Goal: Consume media (video, audio): Consume media (video, audio)

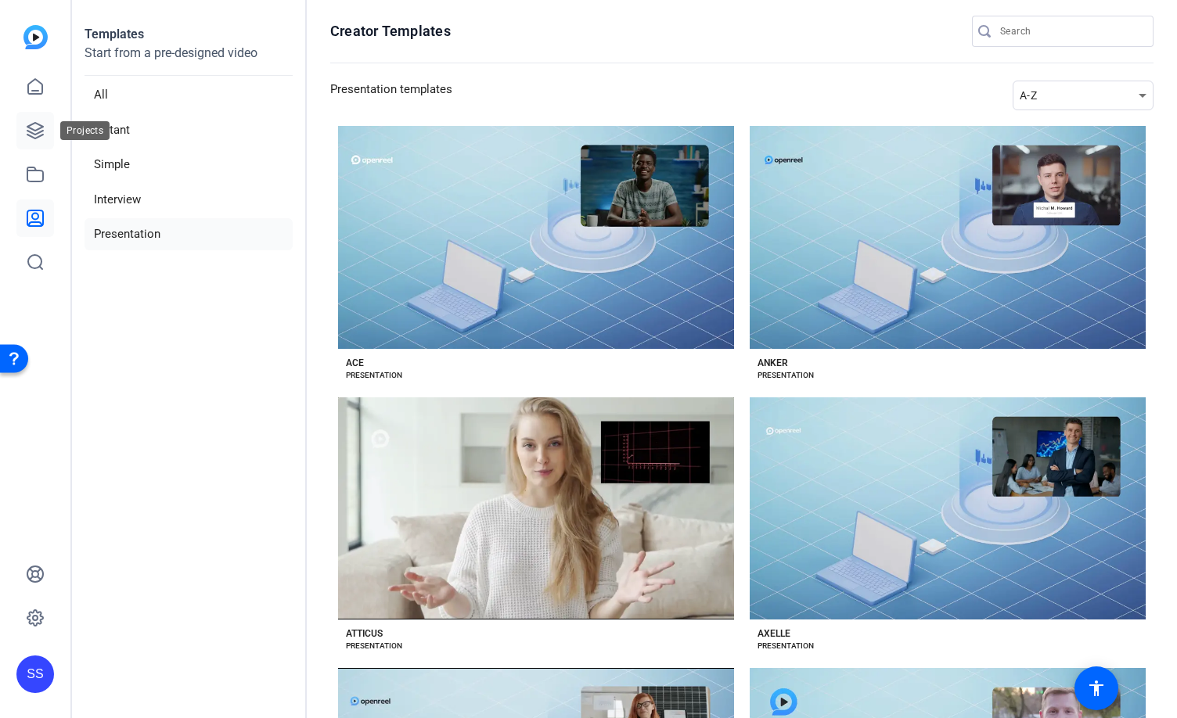
click at [36, 135] on icon at bounding box center [35, 131] width 16 height 16
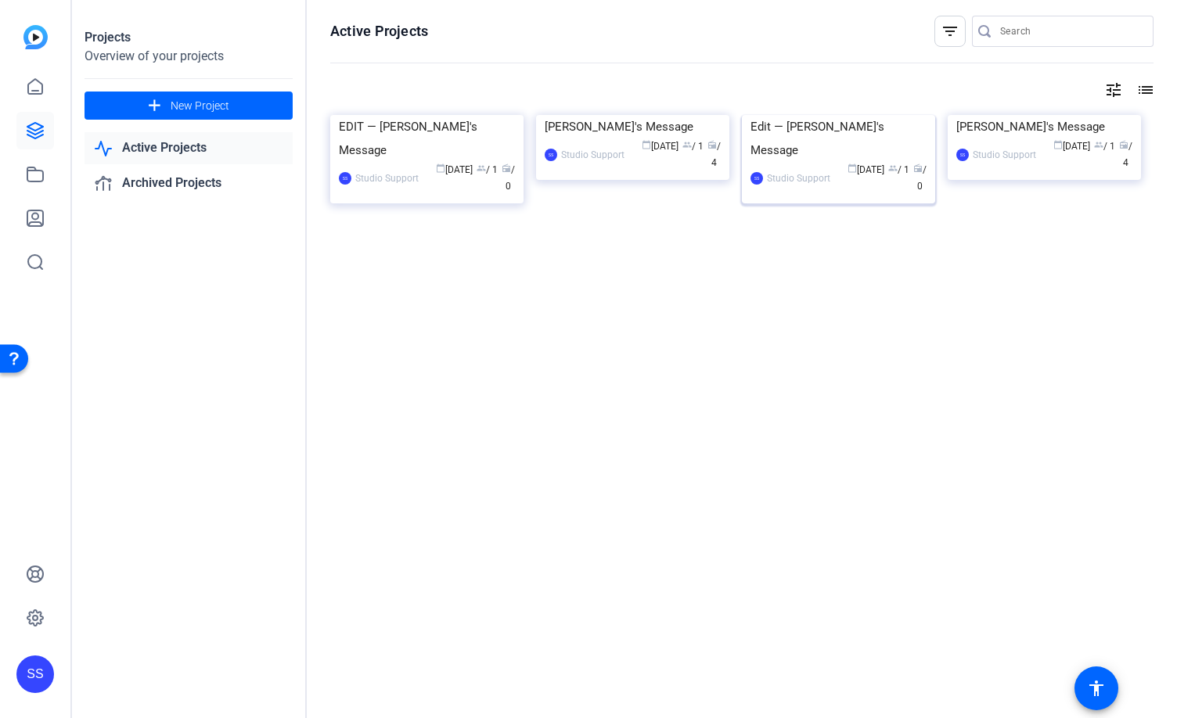
click at [818, 115] on img at bounding box center [838, 115] width 193 height 0
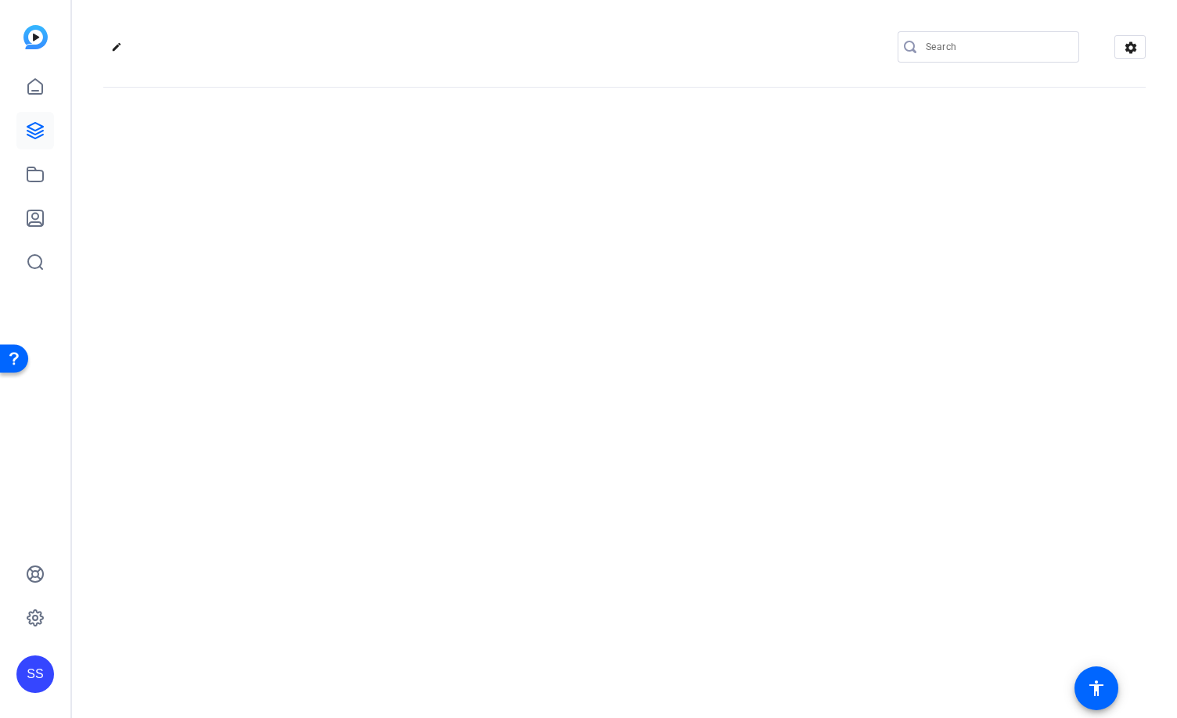
click at [818, 170] on div "edit settings" at bounding box center [624, 359] width 1105 height 718
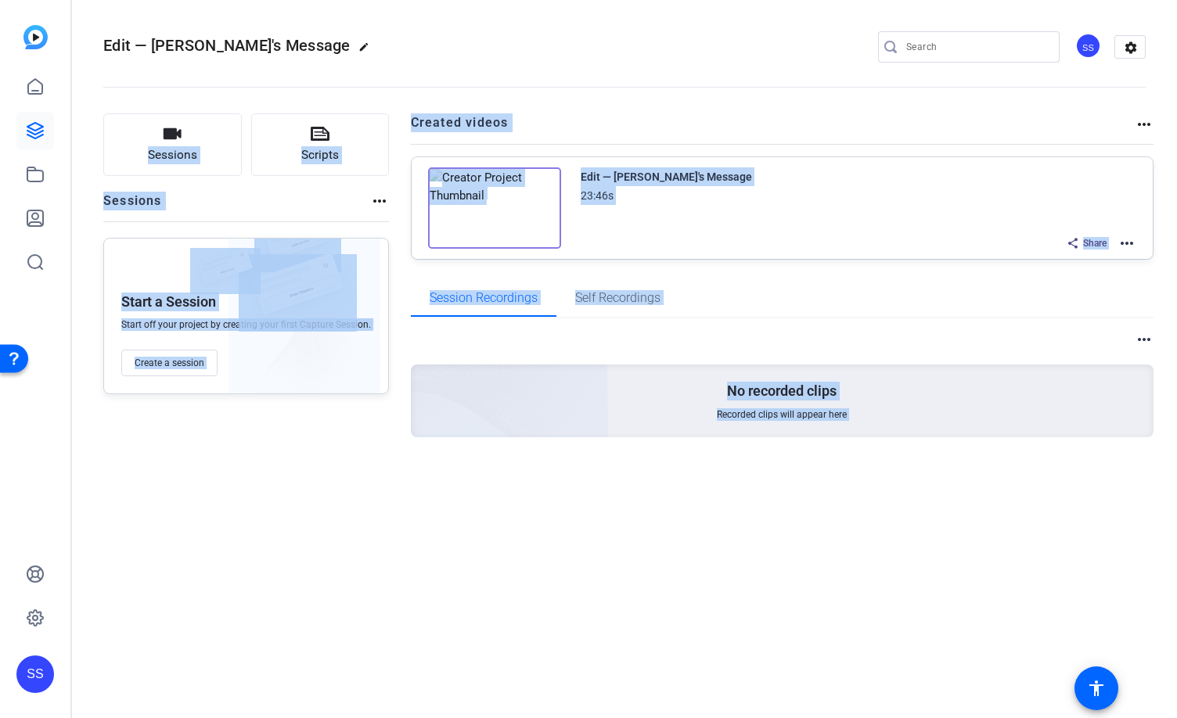
click at [685, 92] on openreel-divider-bar at bounding box center [624, 83] width 1042 height 48
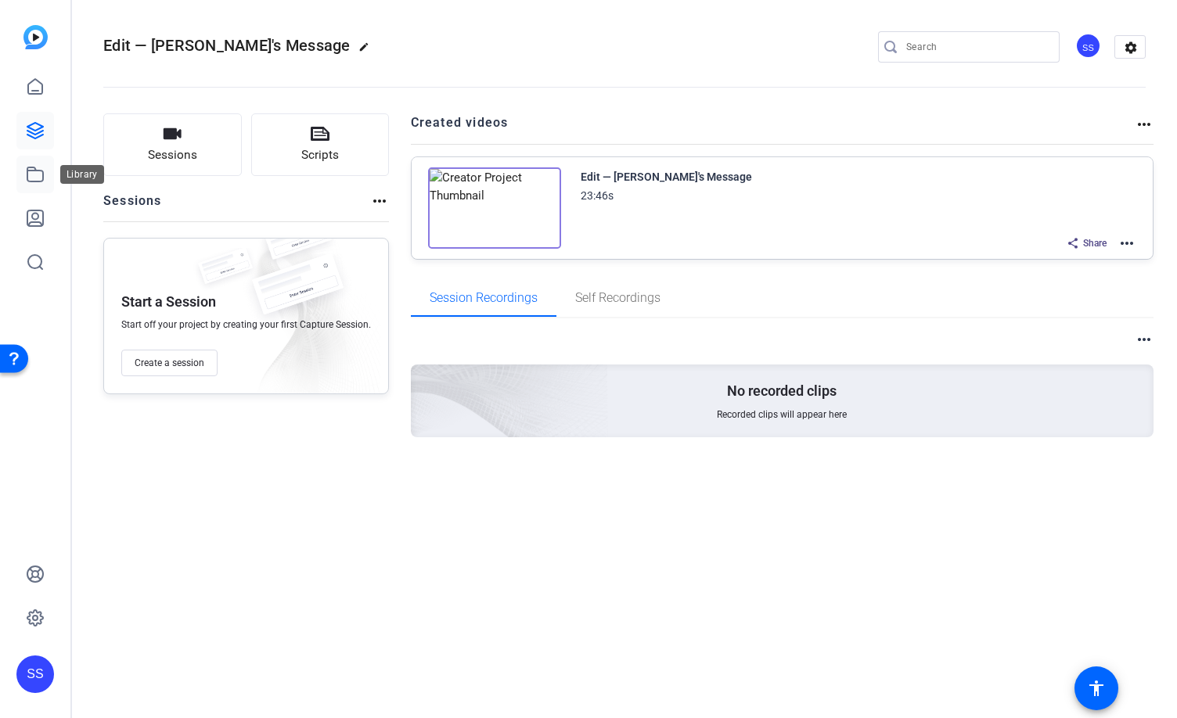
click at [43, 175] on icon at bounding box center [35, 174] width 16 height 14
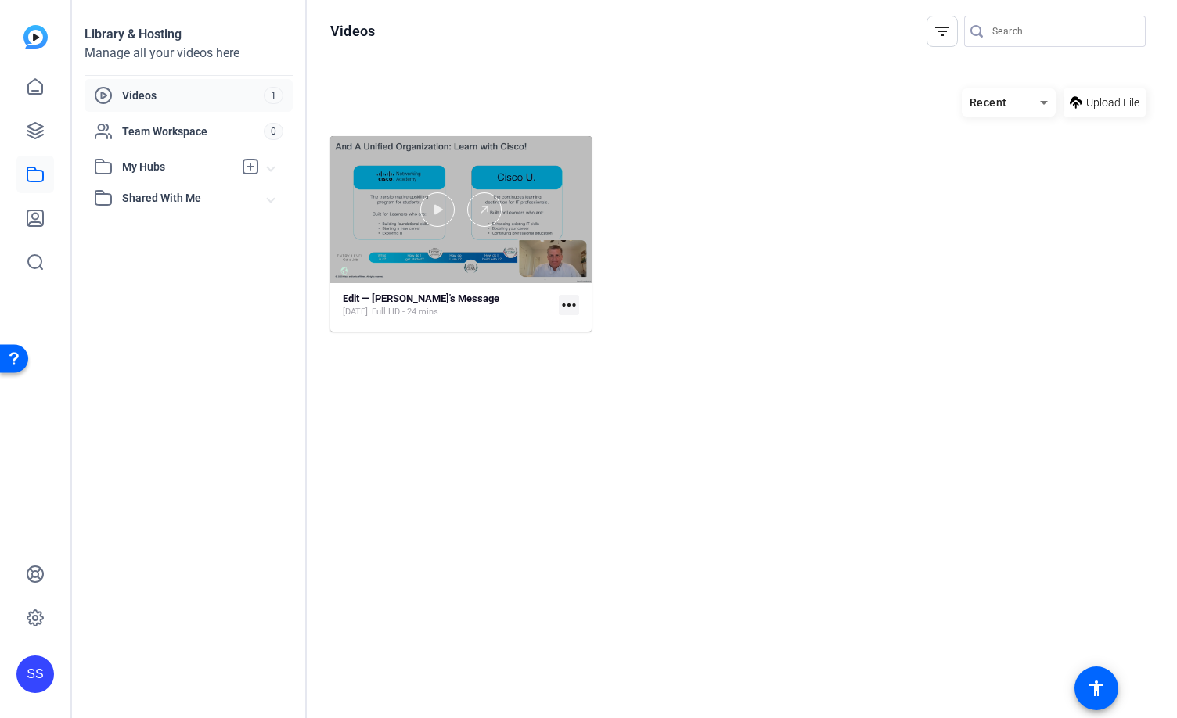
click at [522, 254] on div at bounding box center [460, 209] width 261 height 147
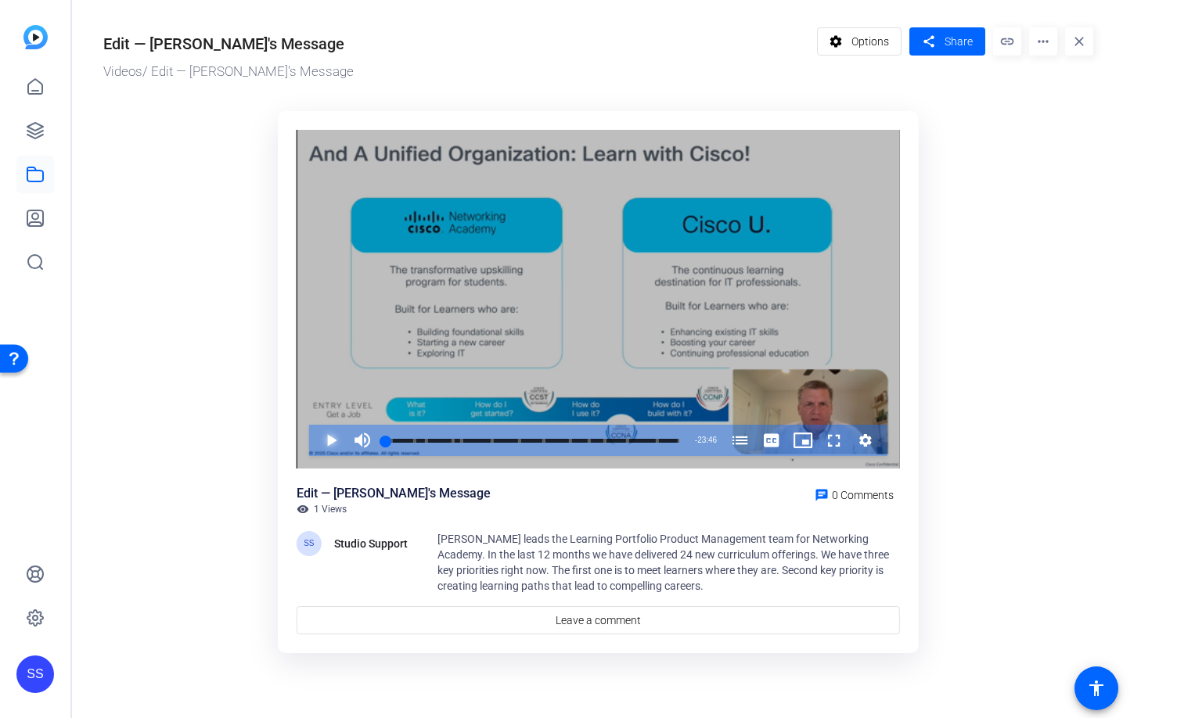
click at [315, 451] on span "Video Player" at bounding box center [315, 440] width 0 height 31
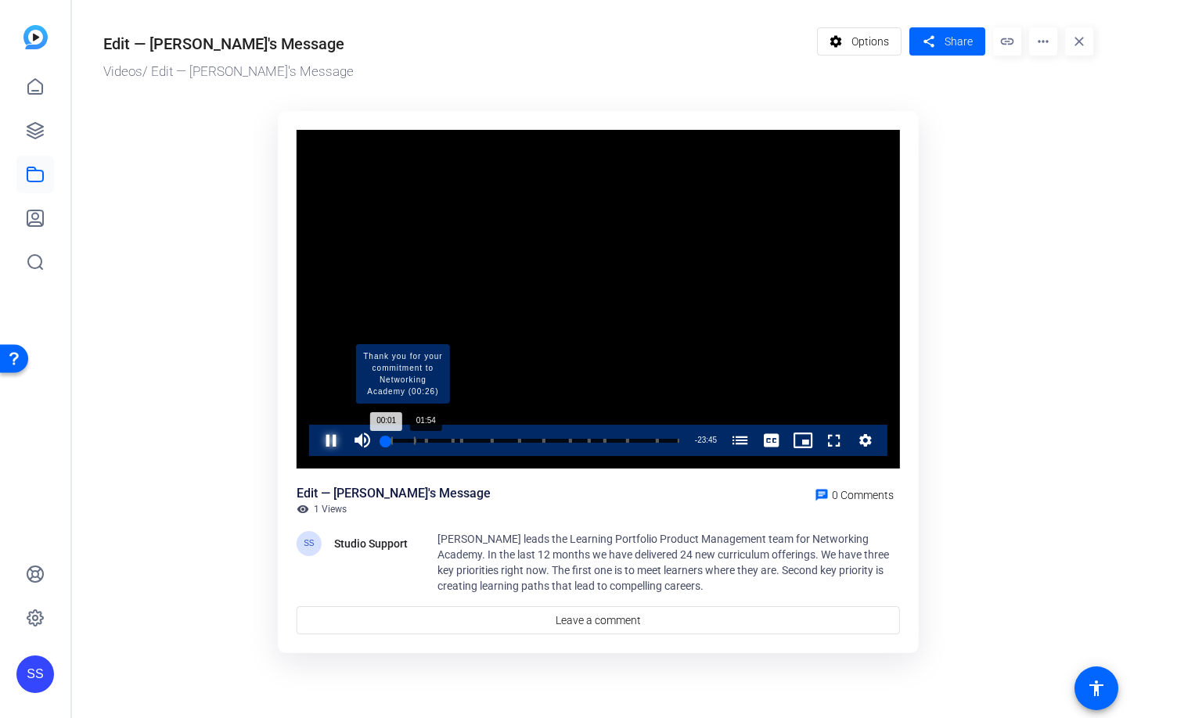
click at [408, 442] on div "Progress Bar" at bounding box center [403, 441] width 24 height 8
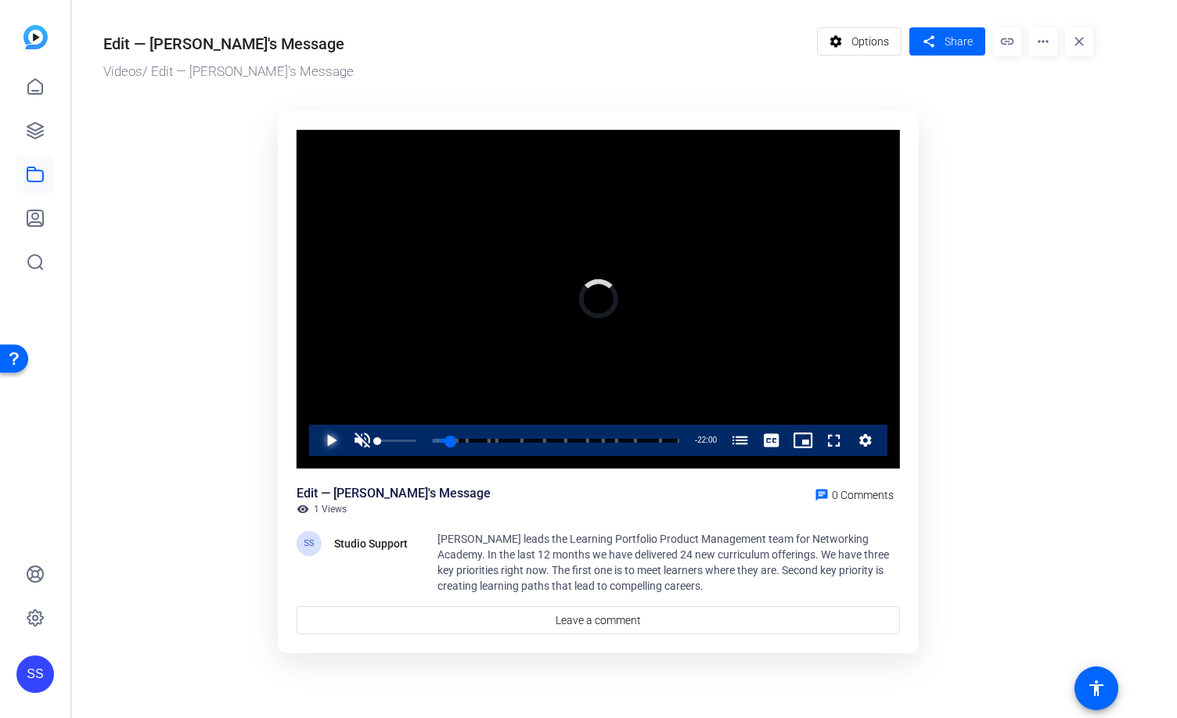
drag, startPoint x: 408, startPoint y: 440, endPoint x: 370, endPoint y: 444, distance: 37.8
click at [370, 444] on div "Play Unmute 0% Current Time 1:46 / Duration 23:46 Loaded : 0.00% 00:00 01:46 Ye…" at bounding box center [598, 440] width 578 height 31
click at [371, 441] on span "Video Player" at bounding box center [362, 440] width 31 height 31
click at [315, 434] on span "Video Player" at bounding box center [315, 440] width 0 height 31
drag, startPoint x: 390, startPoint y: 441, endPoint x: 354, endPoint y: 443, distance: 36.0
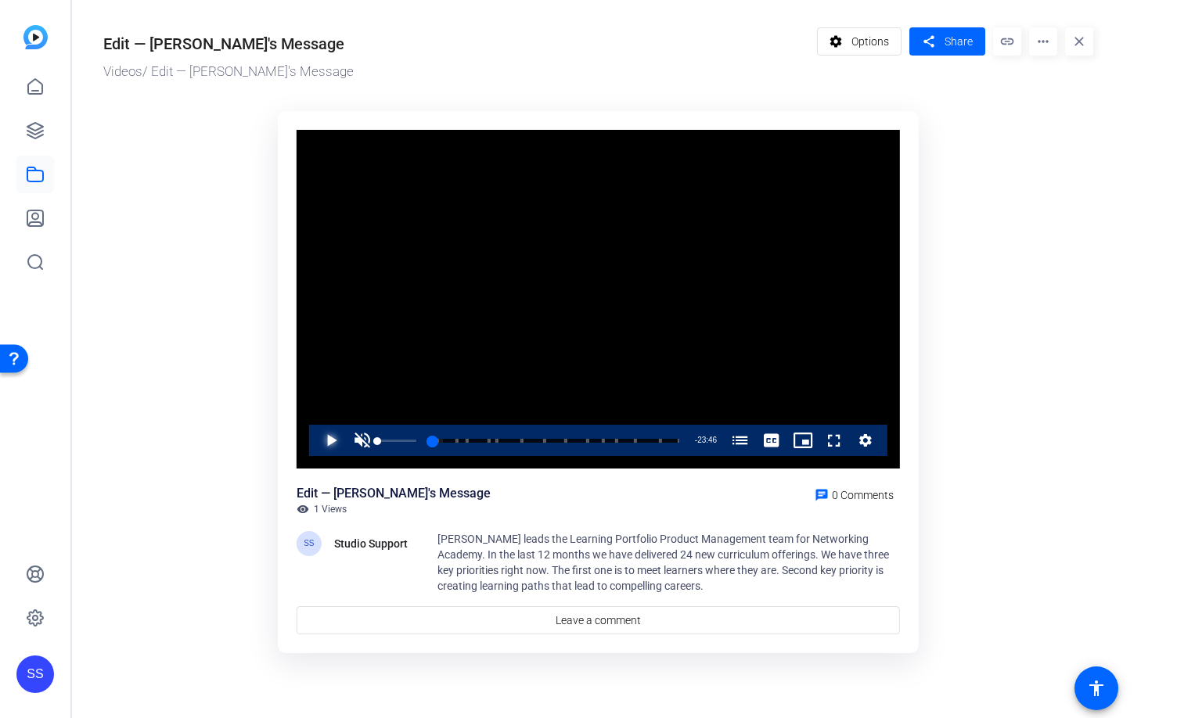
click at [357, 441] on div "Play Unmute 0% Current Time 0:00 / Duration 23:46 Loaded : 4.26% 00:00 00:00 Ye…" at bounding box center [598, 440] width 578 height 31
click at [26, 135] on icon at bounding box center [35, 130] width 19 height 19
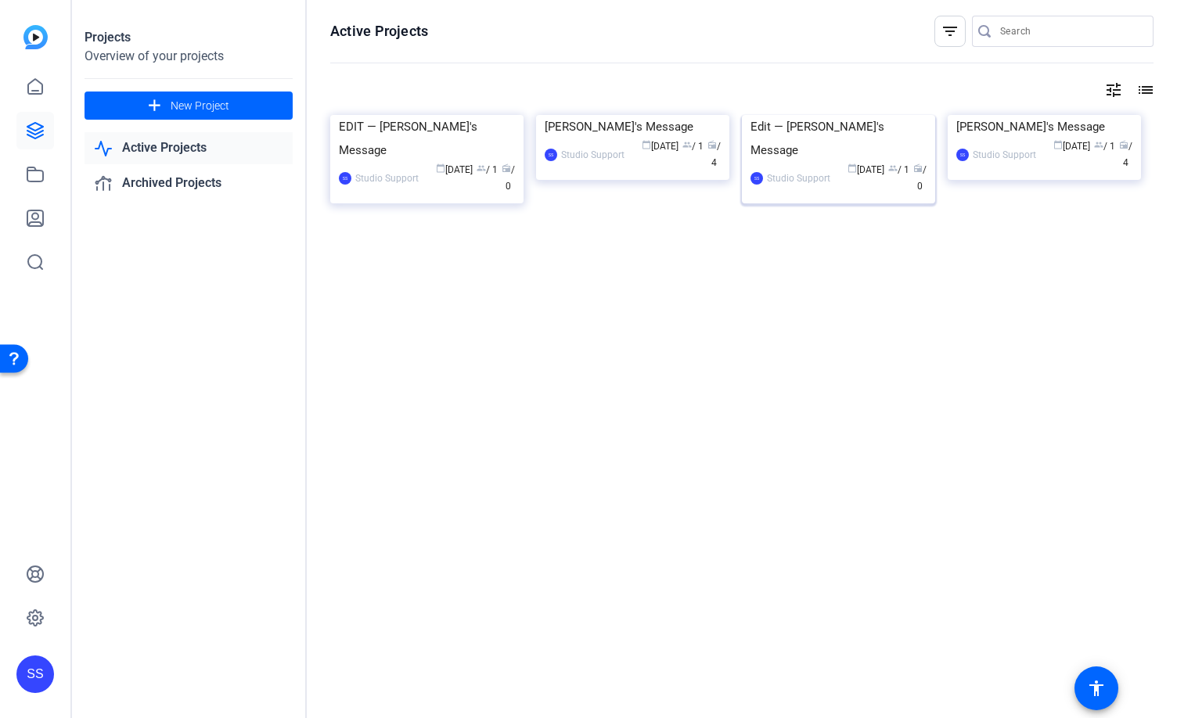
click at [836, 115] on img at bounding box center [838, 115] width 193 height 0
click at [809, 115] on img at bounding box center [838, 115] width 193 height 0
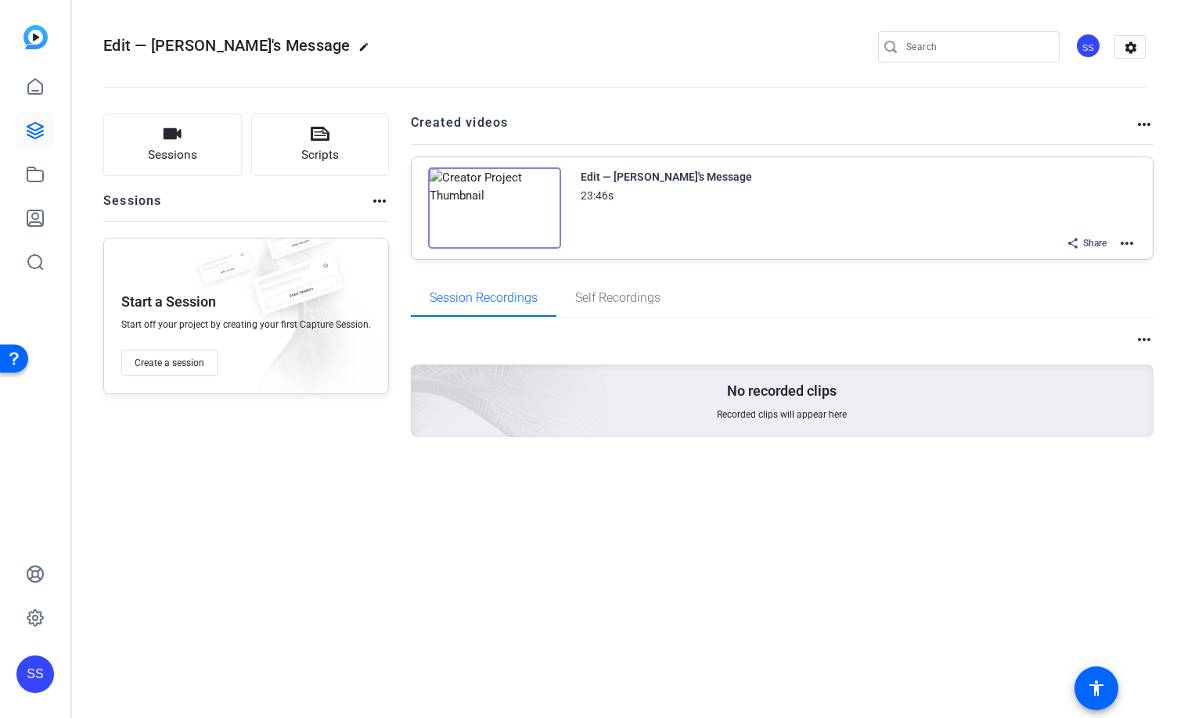
click at [1120, 243] on mat-icon "more_horiz" at bounding box center [1126, 243] width 19 height 19
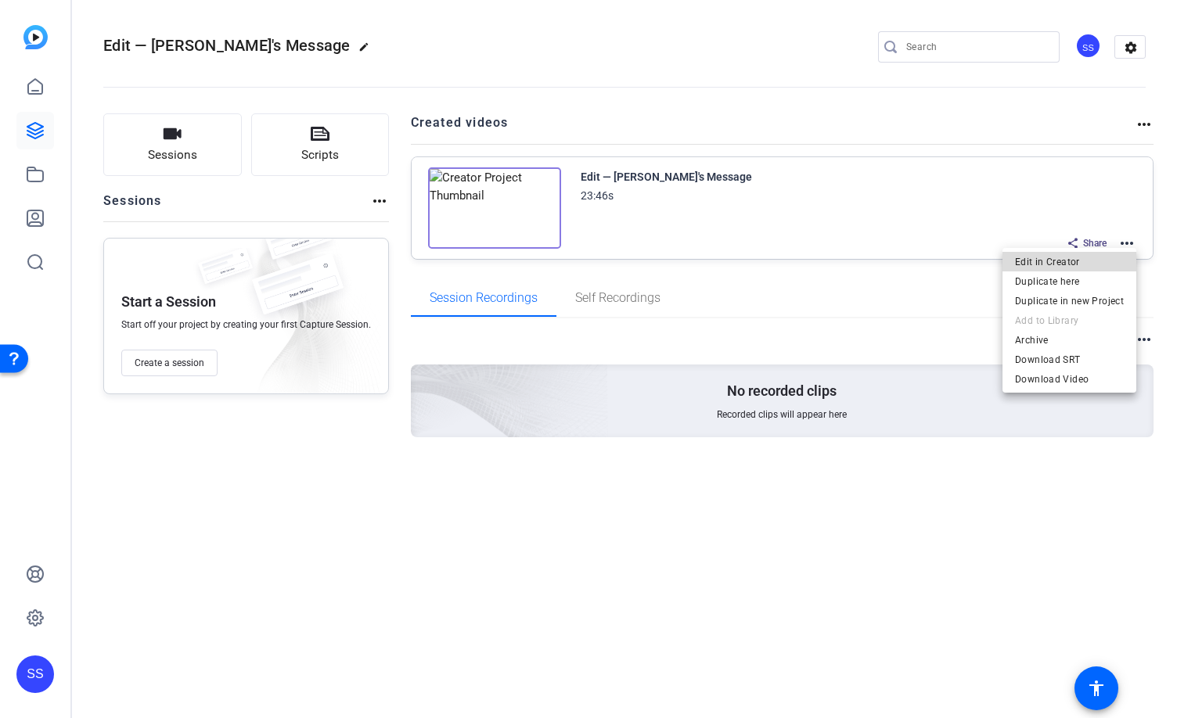
click at [1110, 261] on span "Edit in Creator" at bounding box center [1069, 262] width 109 height 19
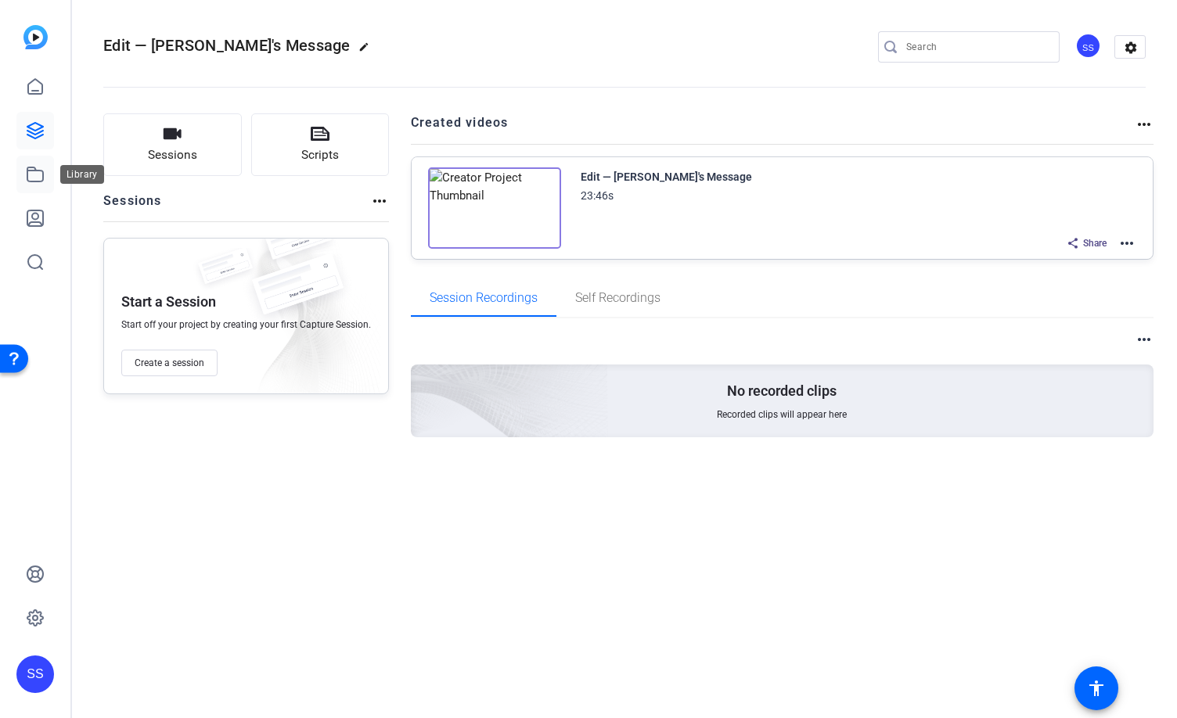
click at [45, 168] on link at bounding box center [35, 175] width 38 height 38
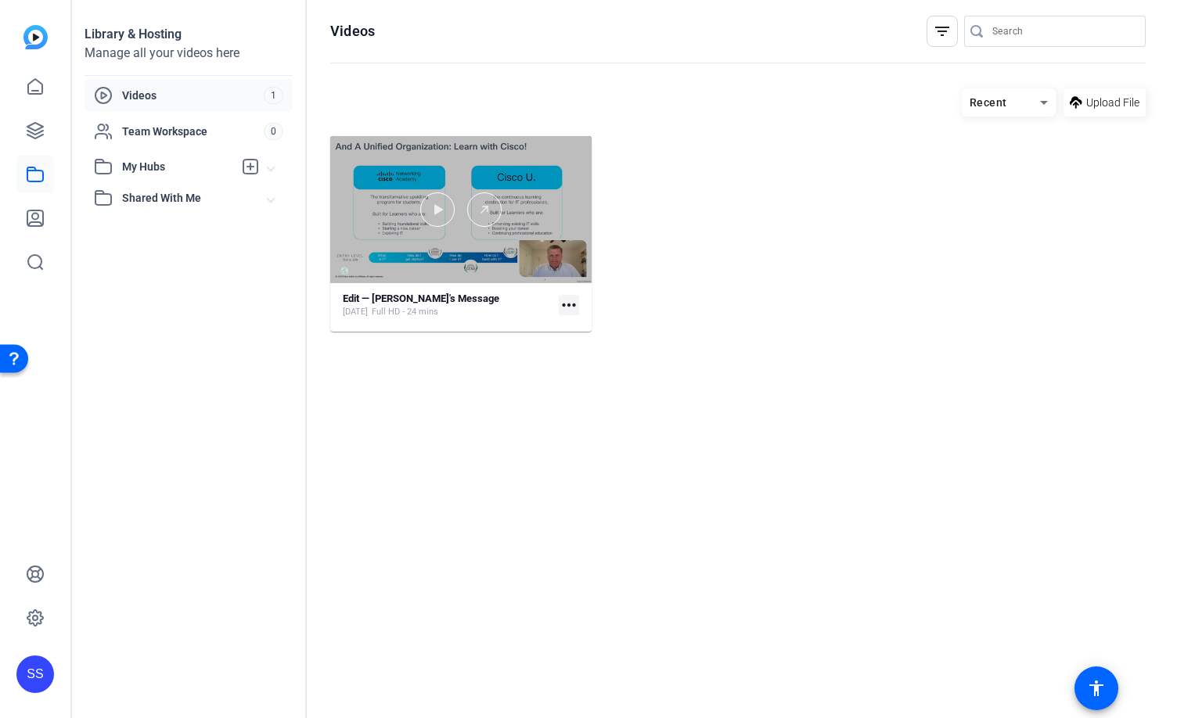
click at [481, 156] on div at bounding box center [460, 209] width 261 height 147
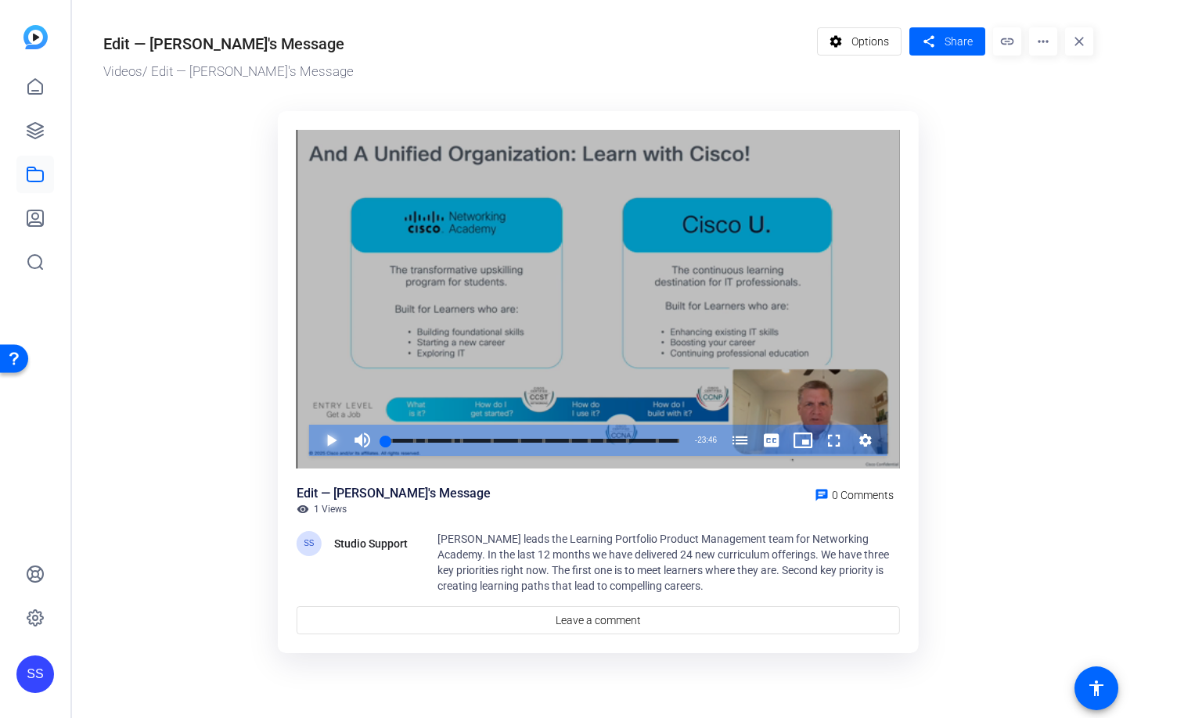
click at [315, 430] on span "Video Player" at bounding box center [315, 440] width 0 height 31
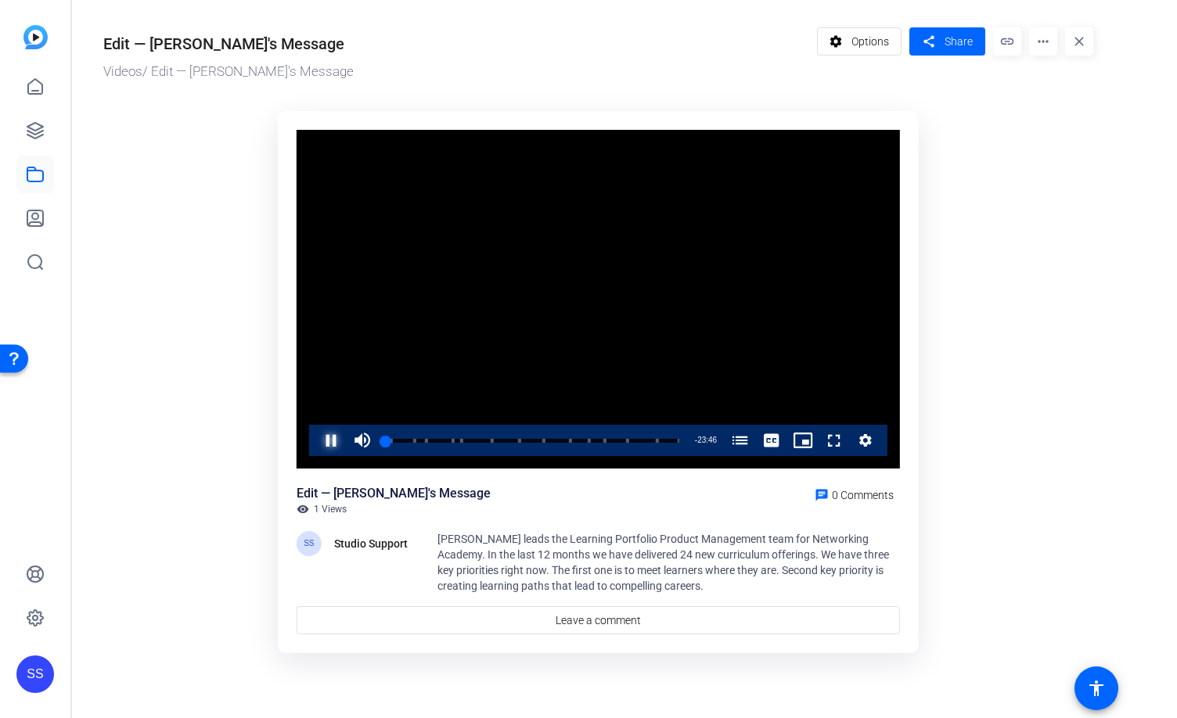
click at [315, 434] on span "Video Player" at bounding box center [315, 440] width 0 height 31
click at [315, 437] on span "Video Player" at bounding box center [315, 440] width 0 height 31
click at [38, 135] on icon at bounding box center [35, 130] width 19 height 19
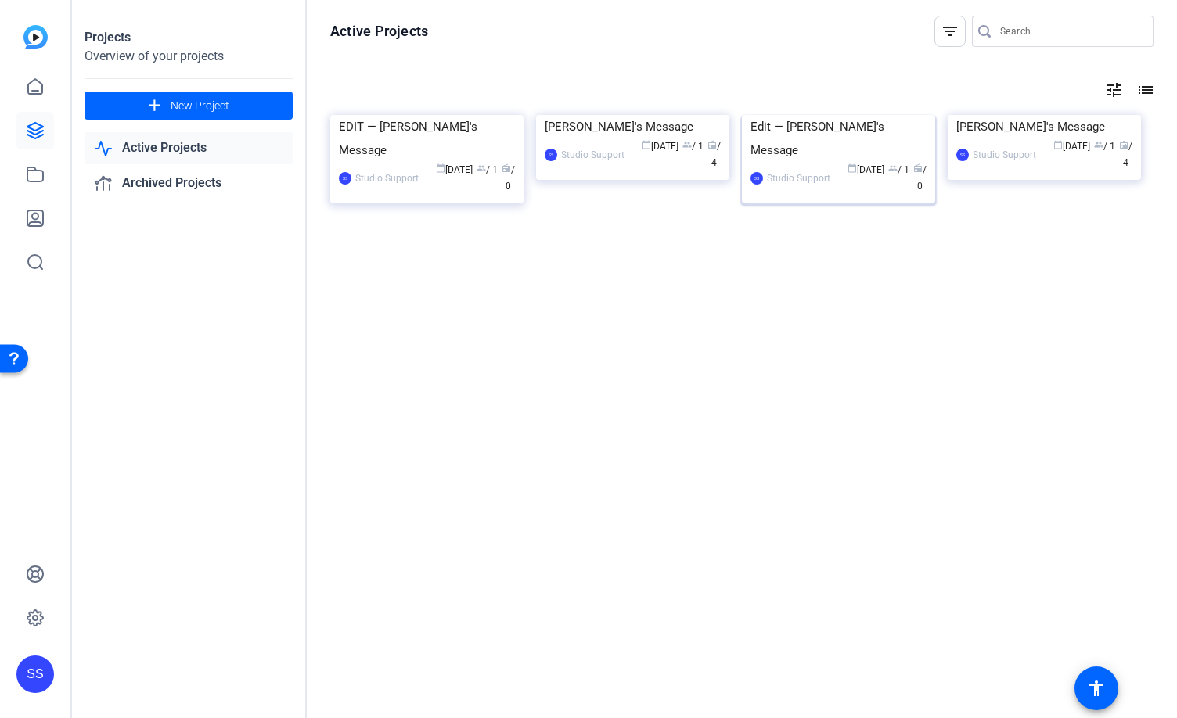
click at [783, 115] on img at bounding box center [838, 115] width 193 height 0
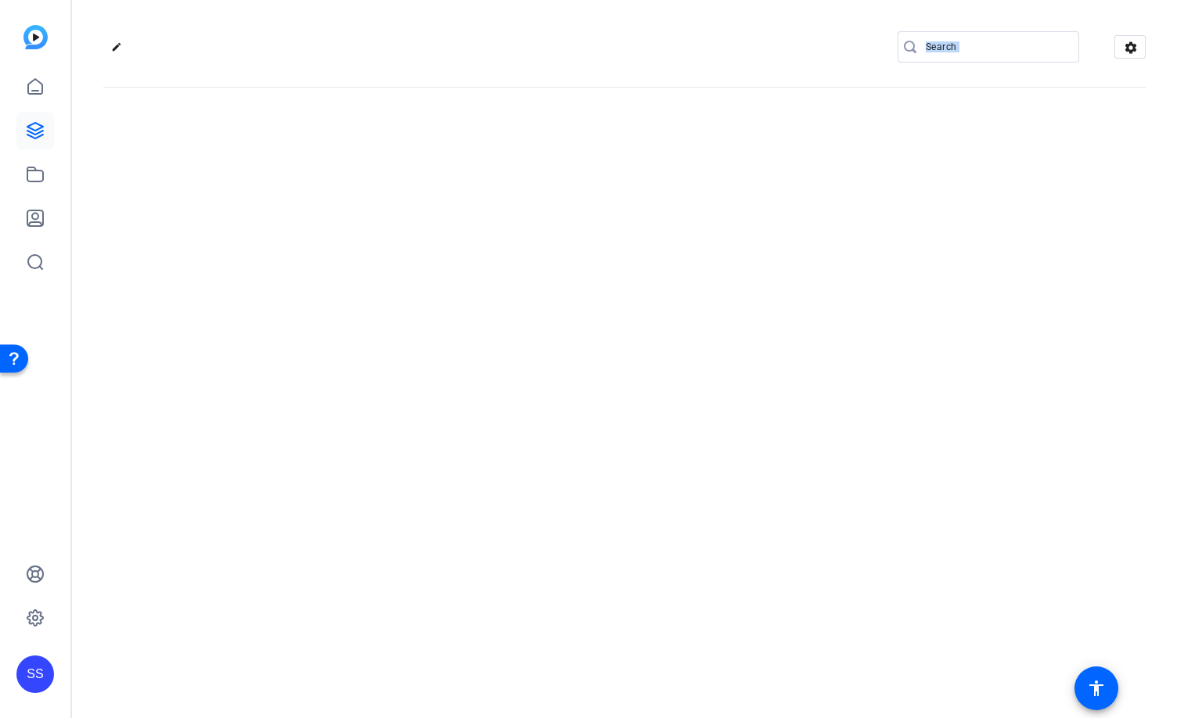
click at [783, 179] on div "edit settings" at bounding box center [624, 359] width 1105 height 718
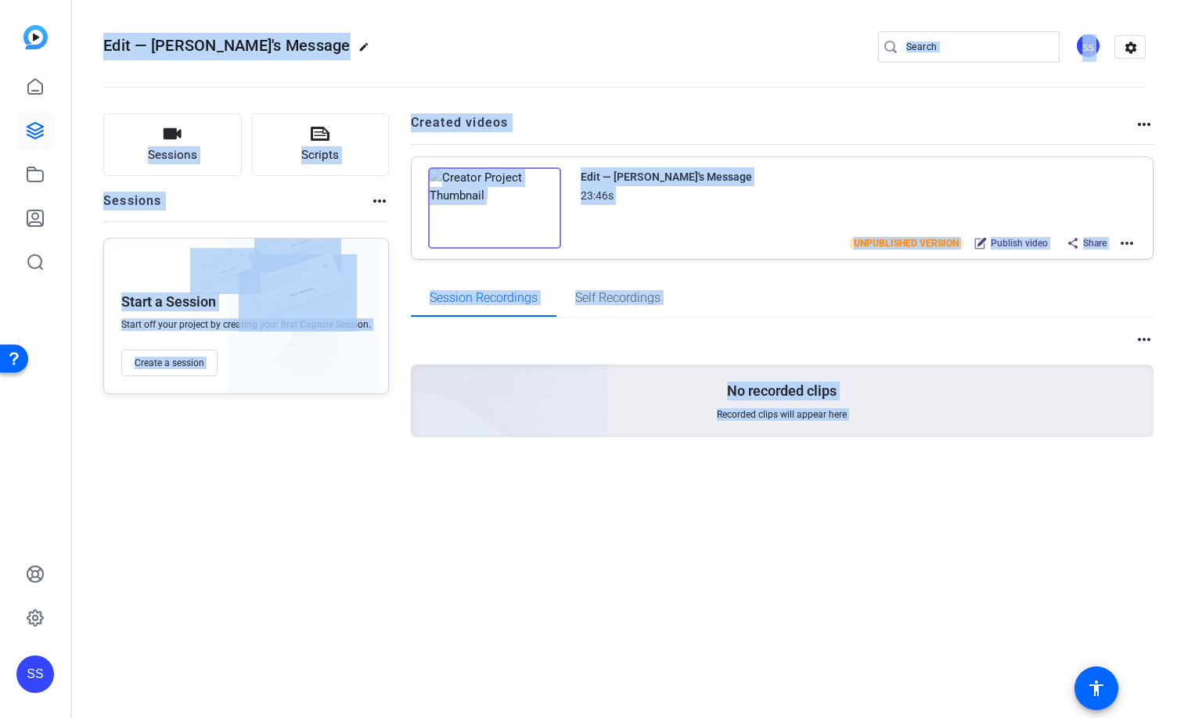
click at [1128, 243] on mat-icon "more_horiz" at bounding box center [1126, 243] width 19 height 19
click at [1113, 254] on span "Edit in Creator" at bounding box center [1069, 262] width 109 height 19
